Goal: Task Accomplishment & Management: Manage account settings

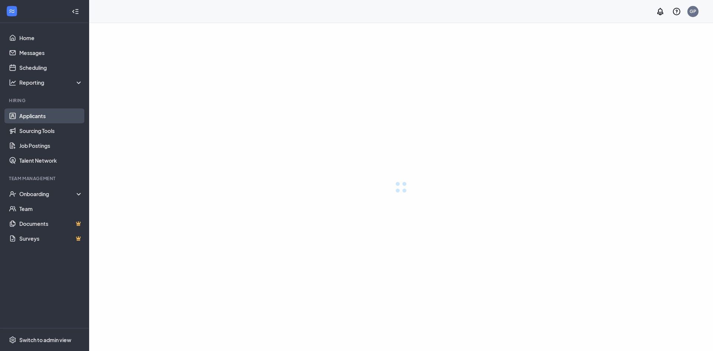
click at [31, 119] on link "Applicants" at bounding box center [51, 115] width 64 height 15
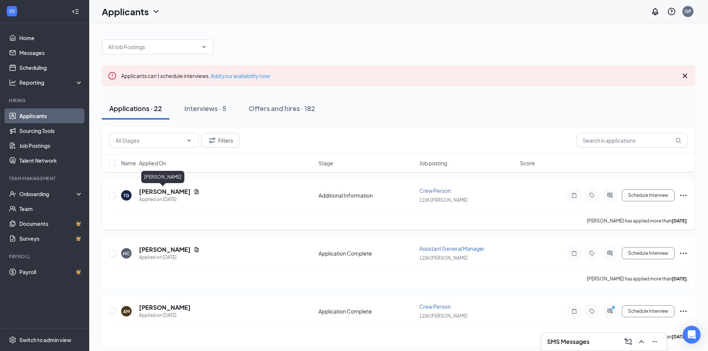
click at [164, 191] on h5 "[PERSON_NAME]" at bounding box center [165, 192] width 52 height 8
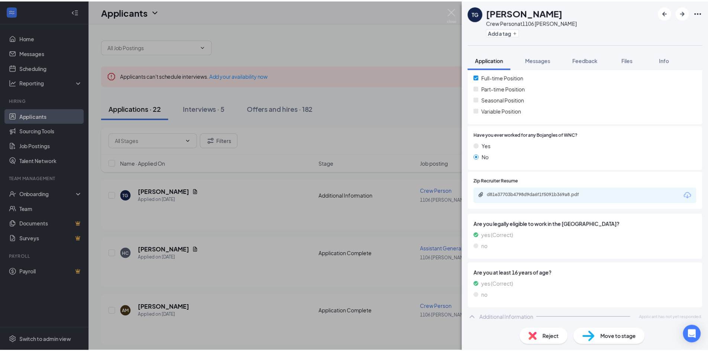
scroll to position [169, 0]
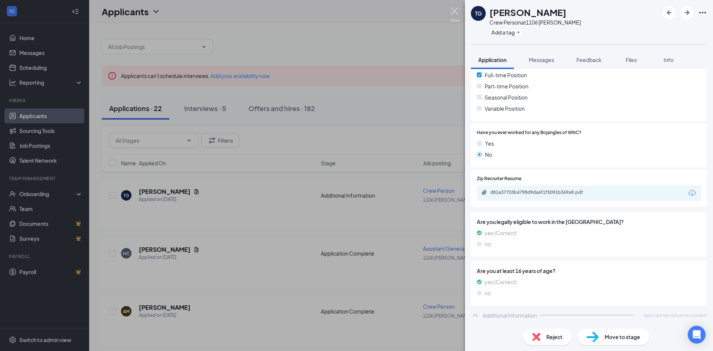
click at [451, 12] on img at bounding box center [454, 14] width 9 height 14
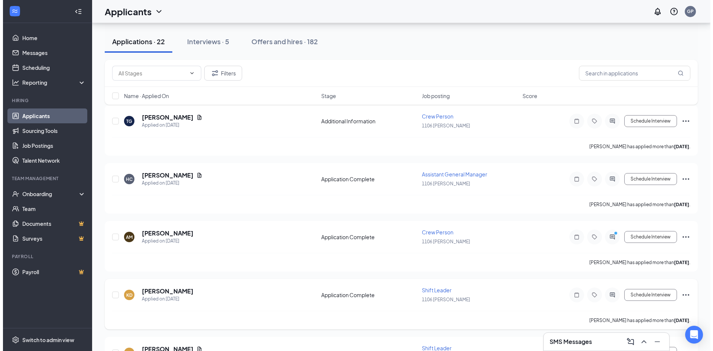
scroll to position [186, 0]
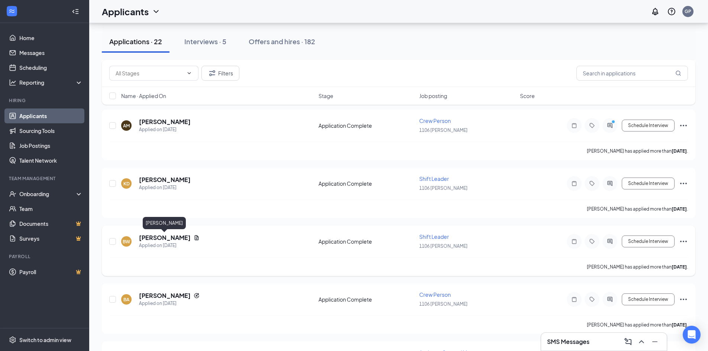
click at [178, 237] on h5 "[PERSON_NAME]" at bounding box center [165, 238] width 52 height 8
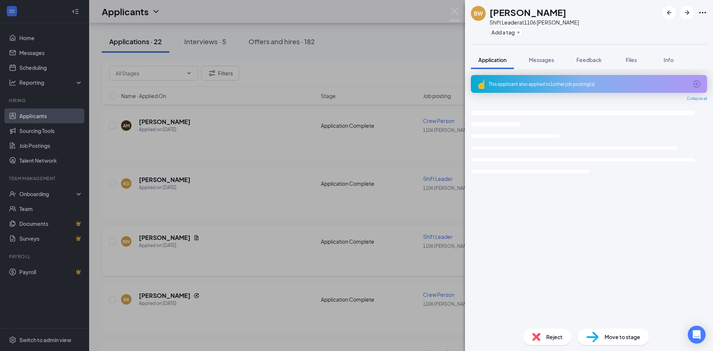
click at [178, 237] on div "BW [PERSON_NAME] Shift Leader at 1106 [PERSON_NAME] Add a tag Application Messa…" at bounding box center [356, 175] width 713 height 351
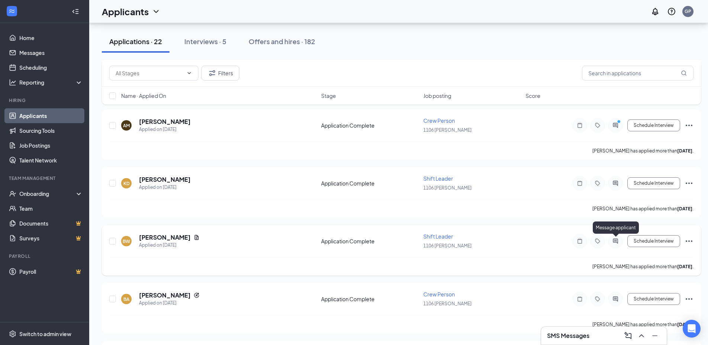
click at [614, 240] on icon "ActiveChat" at bounding box center [615, 241] width 5 height 5
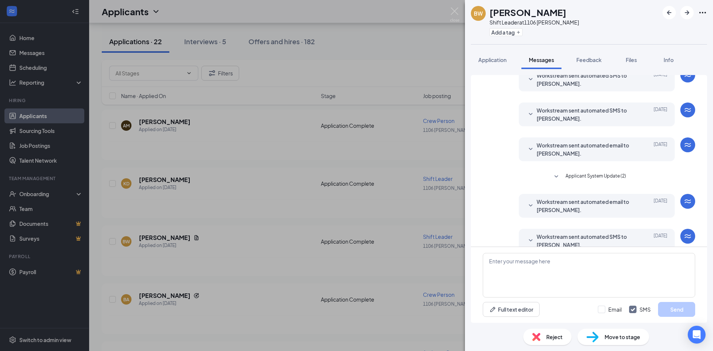
scroll to position [140, 0]
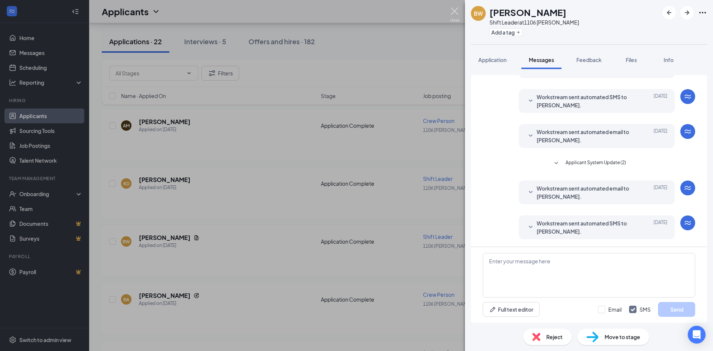
click at [454, 10] on img at bounding box center [454, 14] width 9 height 14
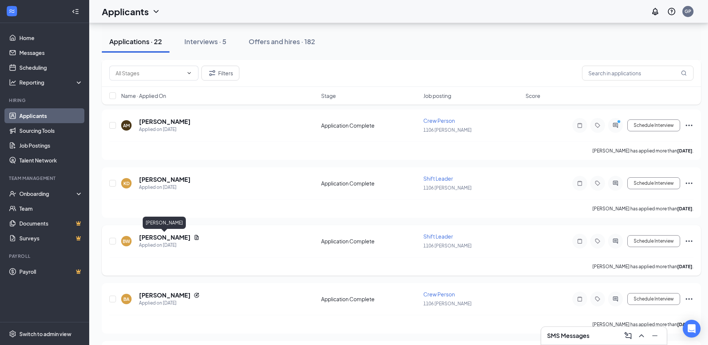
click at [158, 235] on h5 "[PERSON_NAME]" at bounding box center [165, 238] width 52 height 8
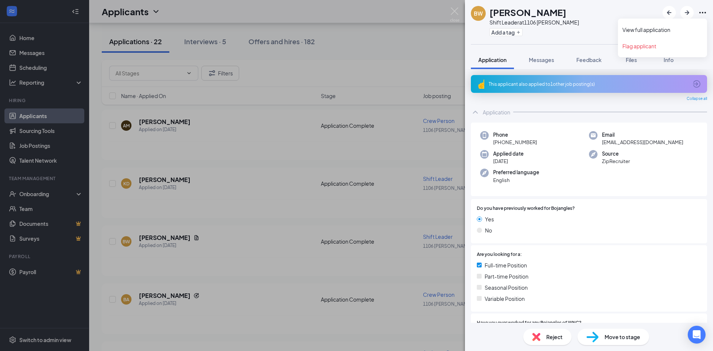
click at [707, 14] on icon "Ellipses" at bounding box center [702, 12] width 9 height 9
click at [648, 32] on link "View full application" at bounding box center [663, 29] width 80 height 7
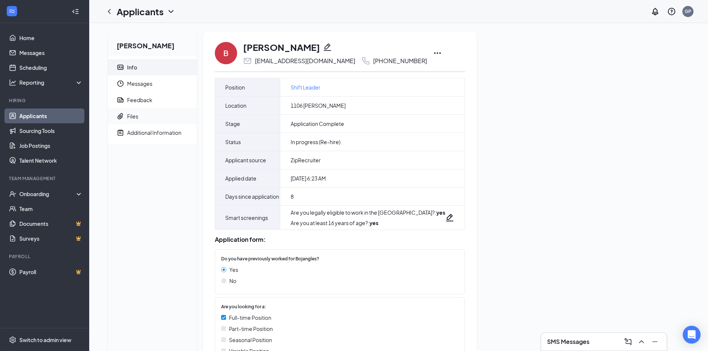
click at [140, 116] on span "Files" at bounding box center [159, 116] width 64 height 16
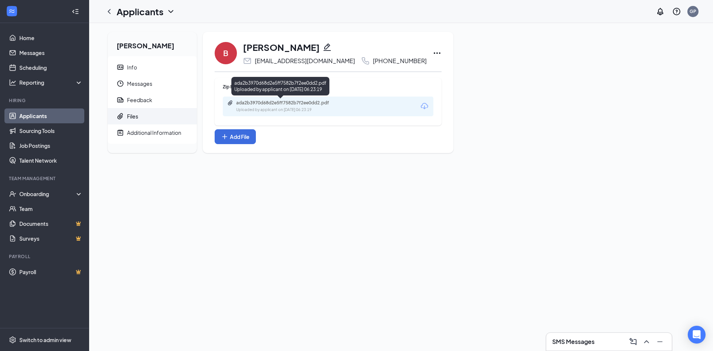
click at [288, 105] on div "ada2b3970d68d2e5ff7582b7f2ee0dd2.pdf" at bounding box center [288, 103] width 104 height 6
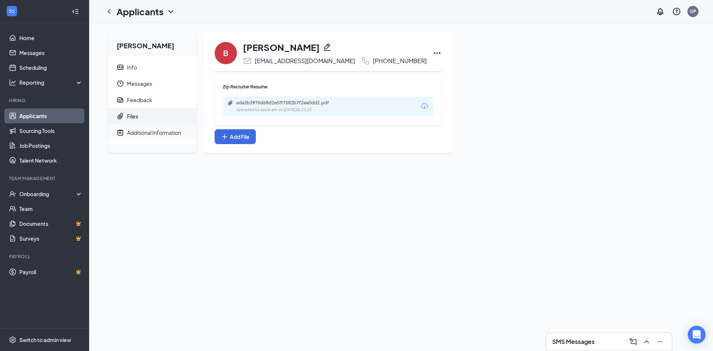
click at [144, 131] on div "Additional Information" at bounding box center [154, 132] width 54 height 7
